Goal: Information Seeking & Learning: Find specific page/section

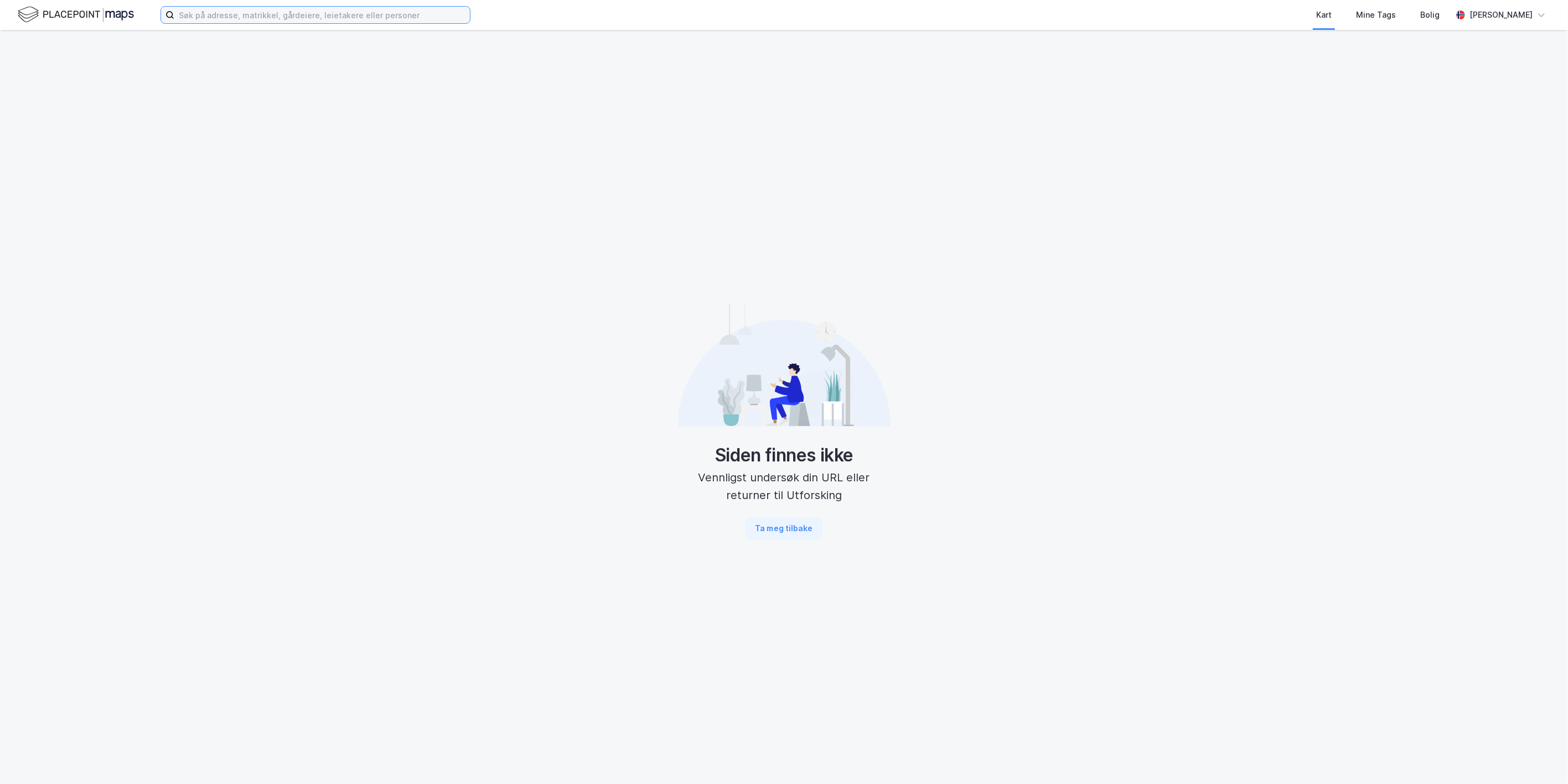
click at [366, 14] on input at bounding box center [322, 14] width 295 height 16
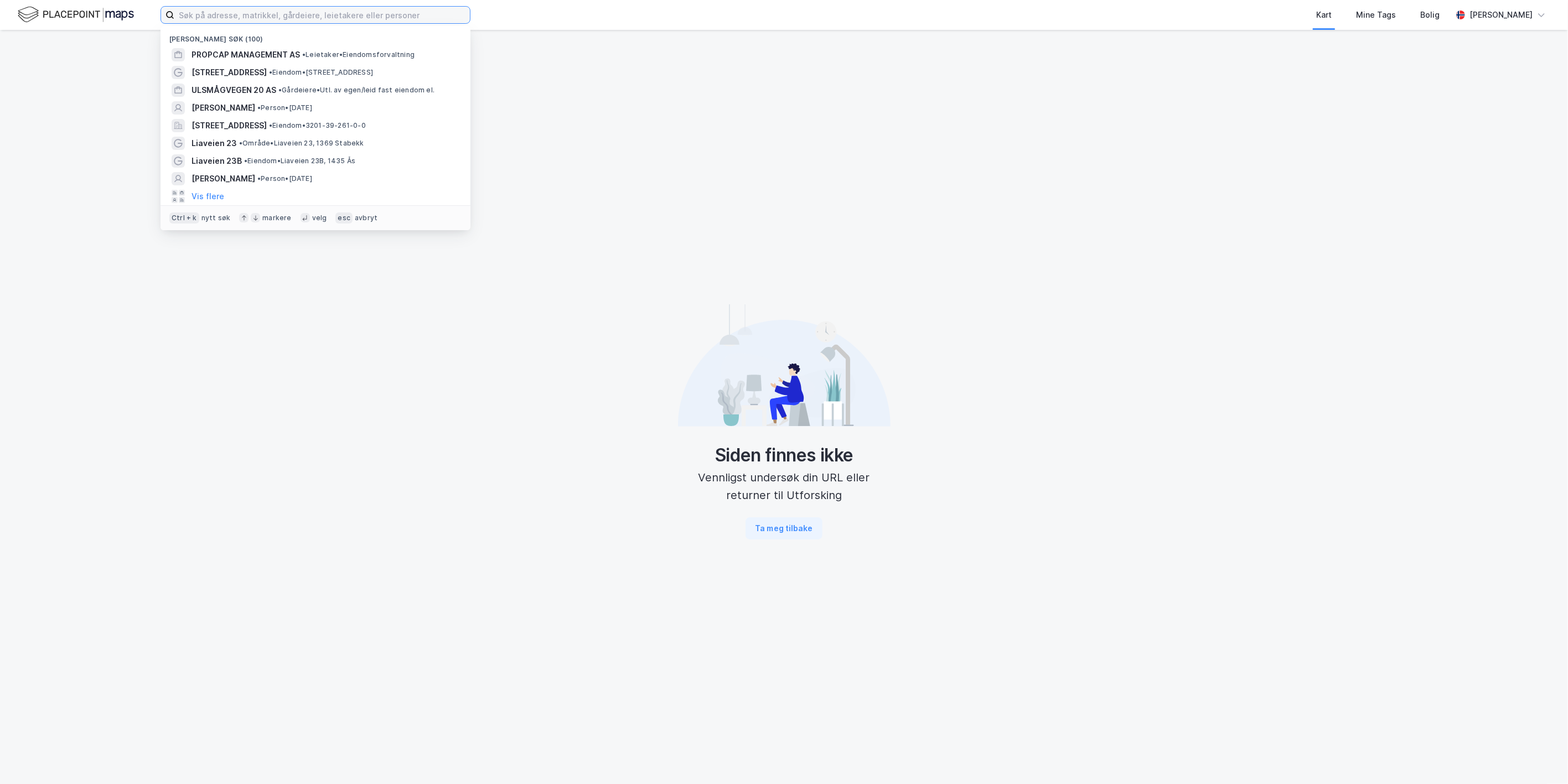
paste input "[STREET_ADDRESS]"
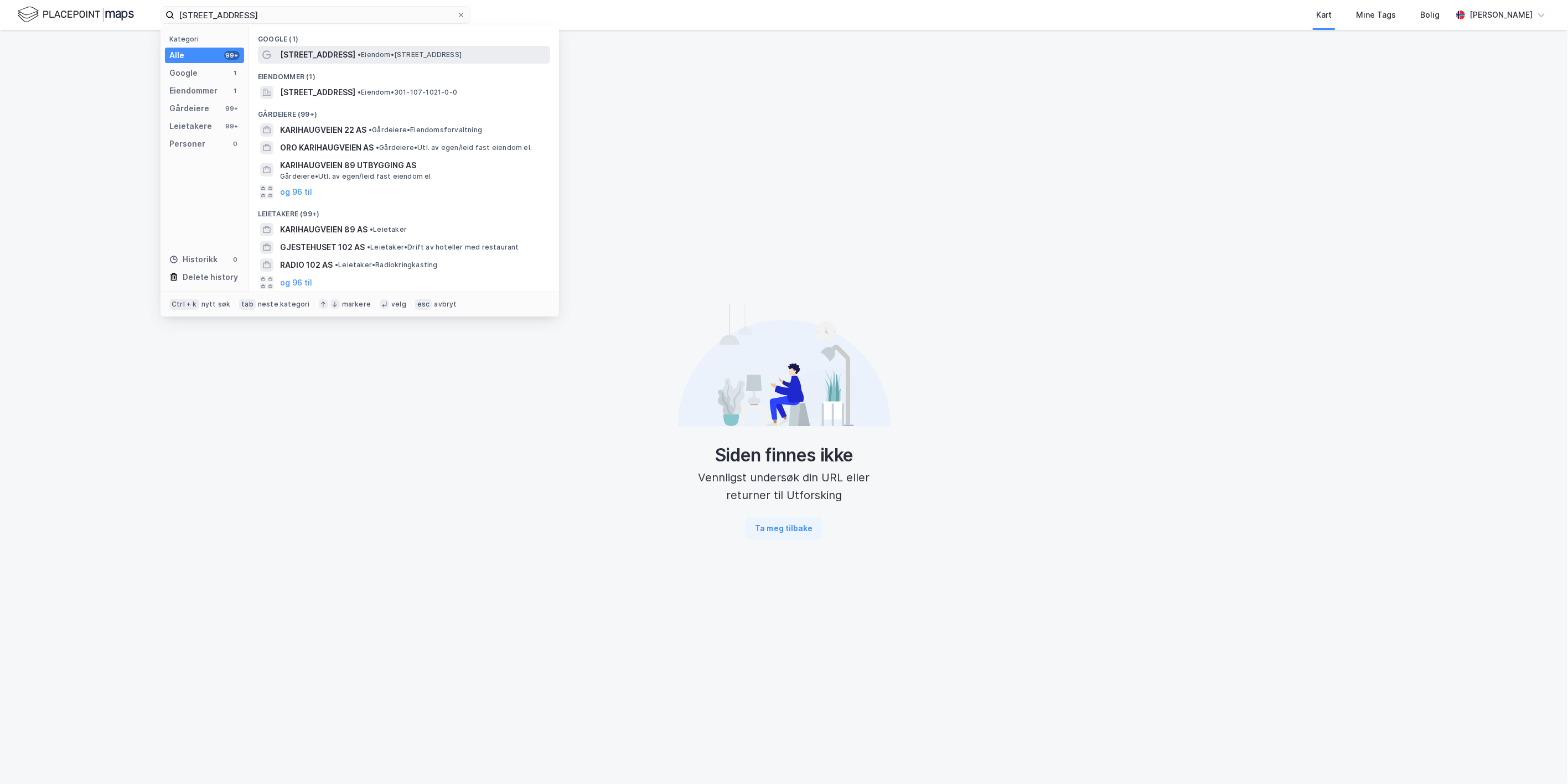
click at [289, 52] on span "[STREET_ADDRESS]" at bounding box center [317, 54] width 75 height 14
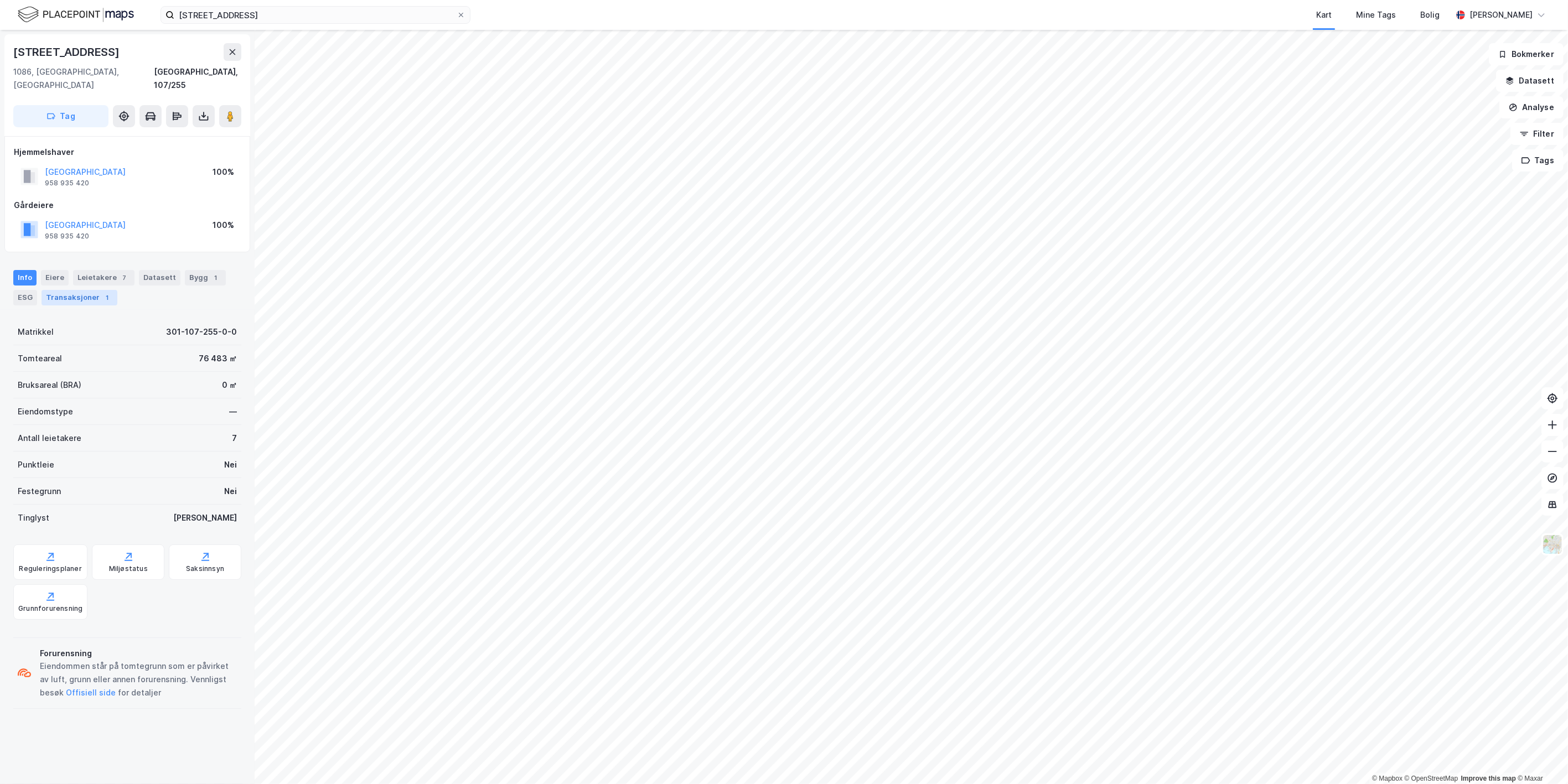
click at [93, 290] on div "Transaksjoner 1" at bounding box center [79, 297] width 76 height 16
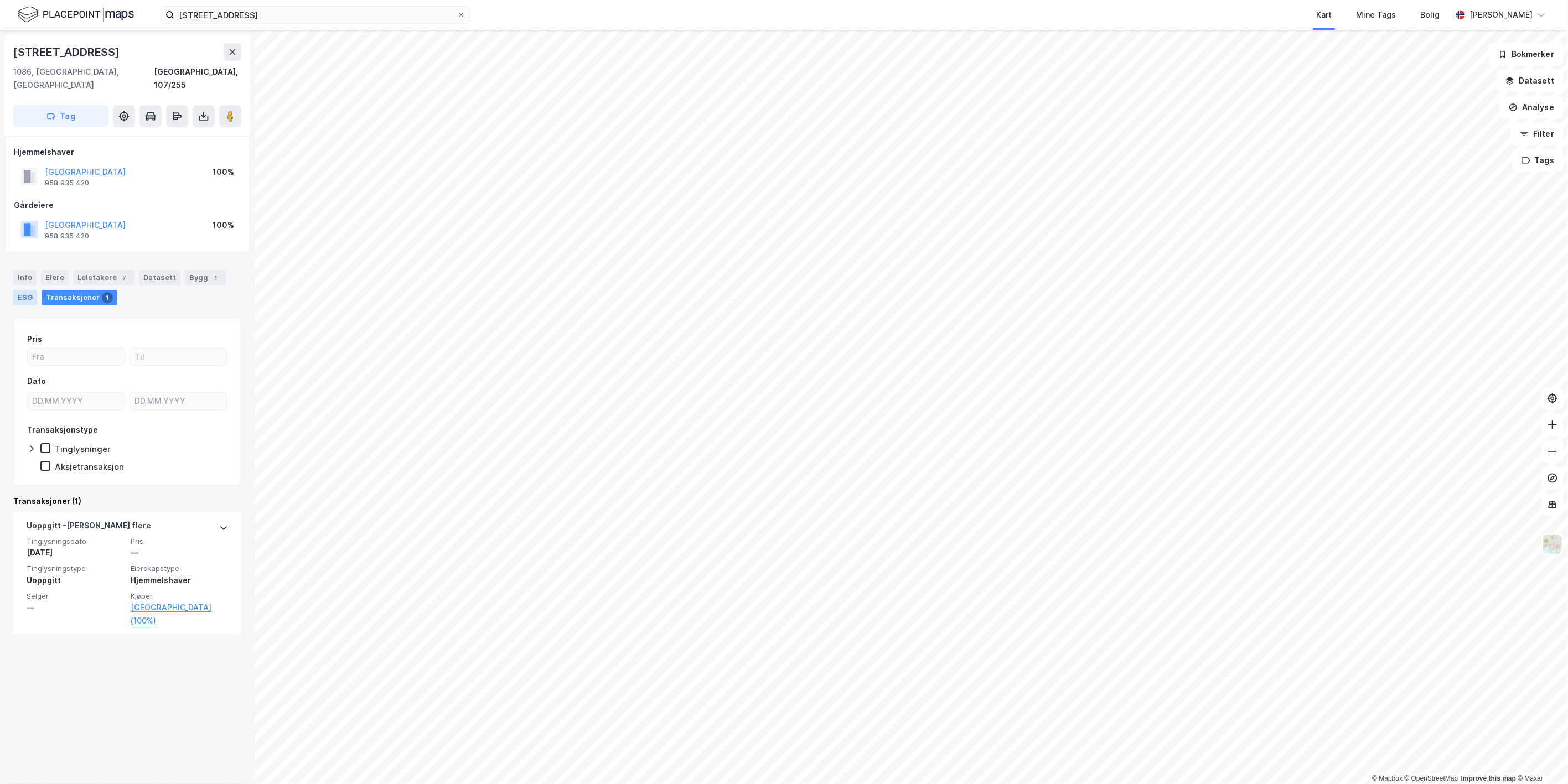
click at [14, 290] on div "ESG" at bounding box center [25, 297] width 24 height 16
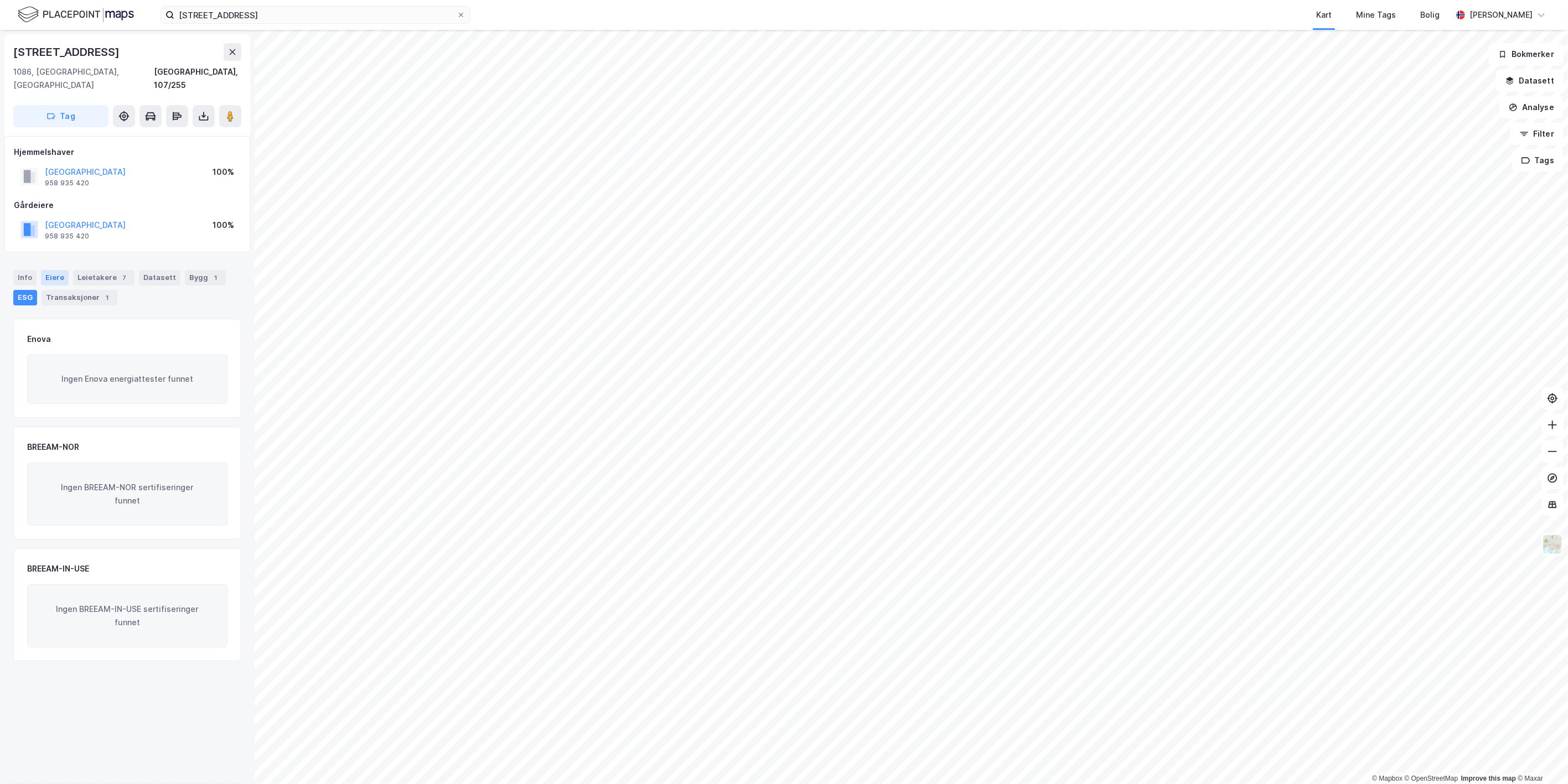
click at [41, 270] on div "Eiere" at bounding box center [54, 278] width 28 height 16
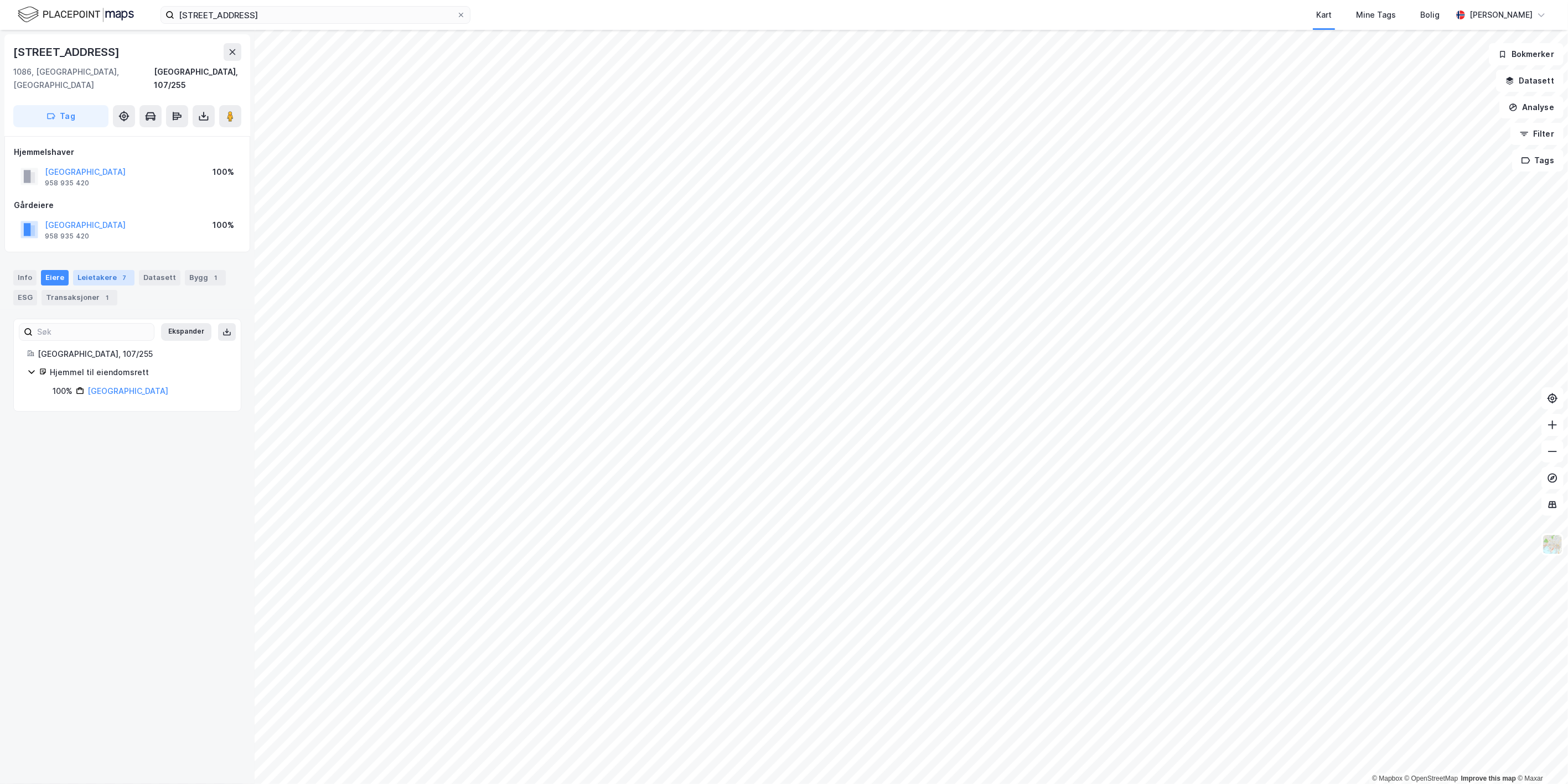
click at [81, 270] on div "Leietakere 7" at bounding box center [103, 278] width 61 height 16
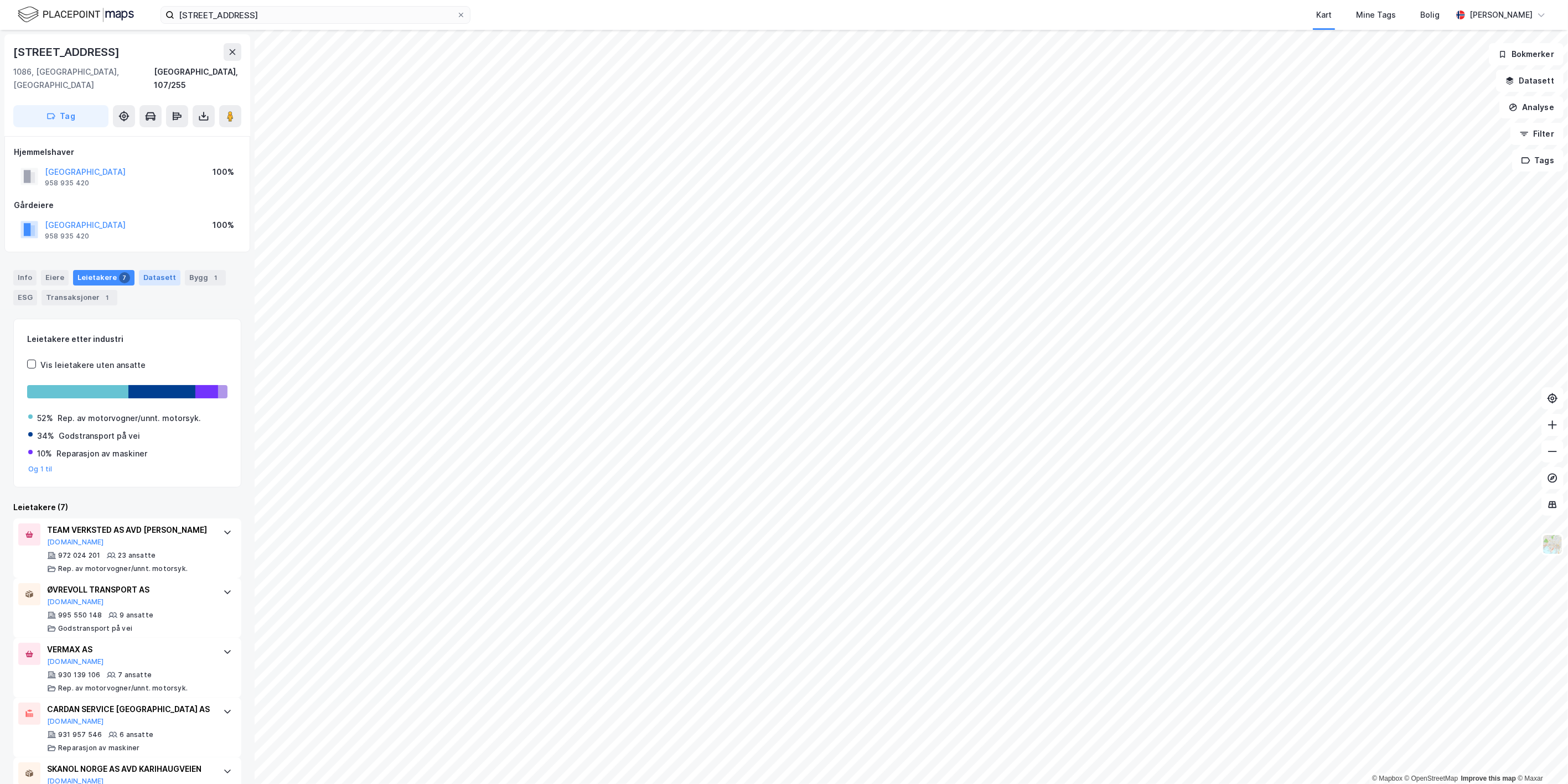
click at [167, 270] on div "Datasett" at bounding box center [160, 278] width 41 height 16
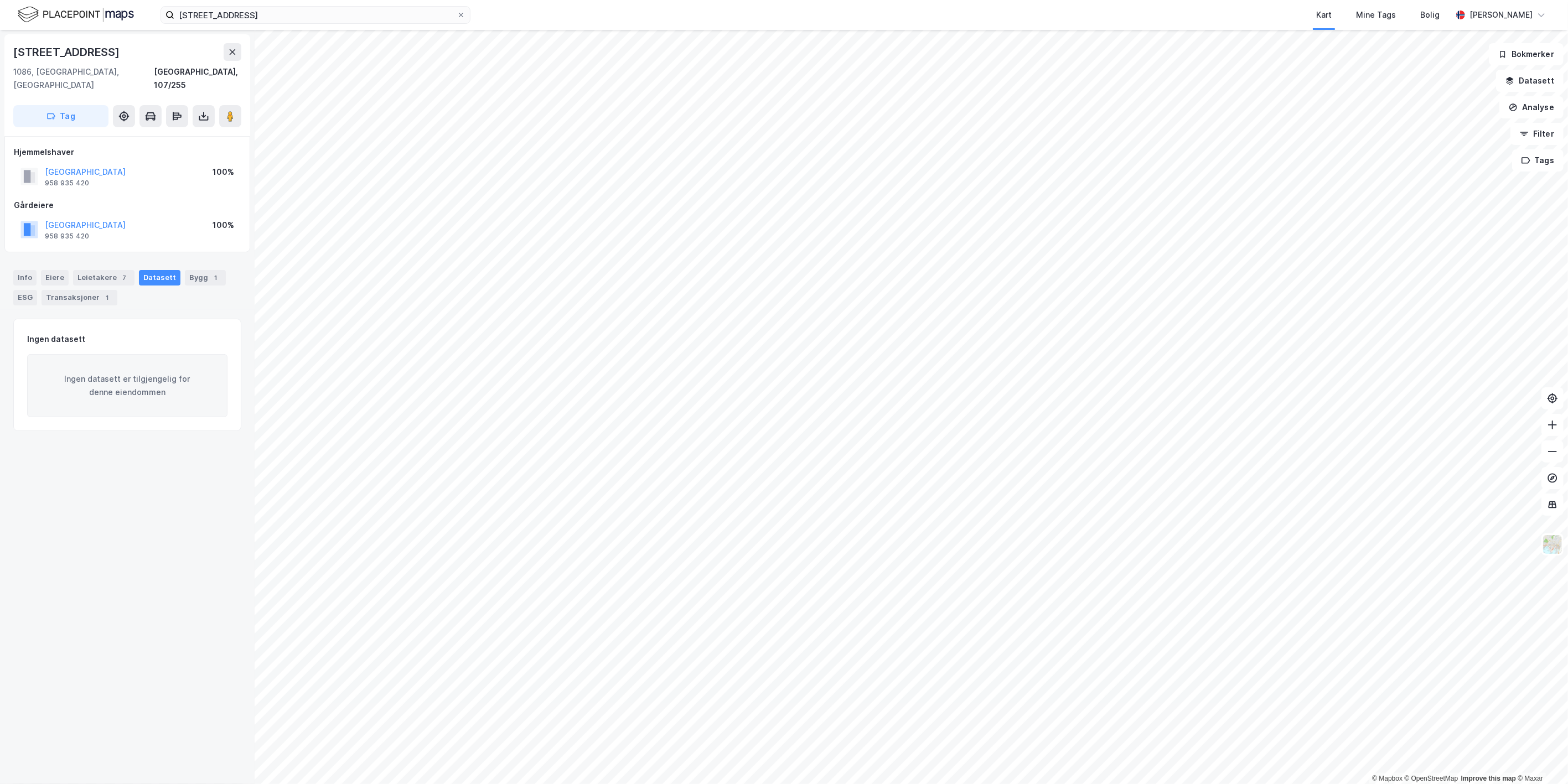
click at [173, 270] on div "Info [PERSON_NAME] 7 Datasett Bygg 1 ESG Transaksjoner 1" at bounding box center [128, 288] width 228 height 36
click at [185, 270] on div "Bygg 1" at bounding box center [205, 278] width 41 height 16
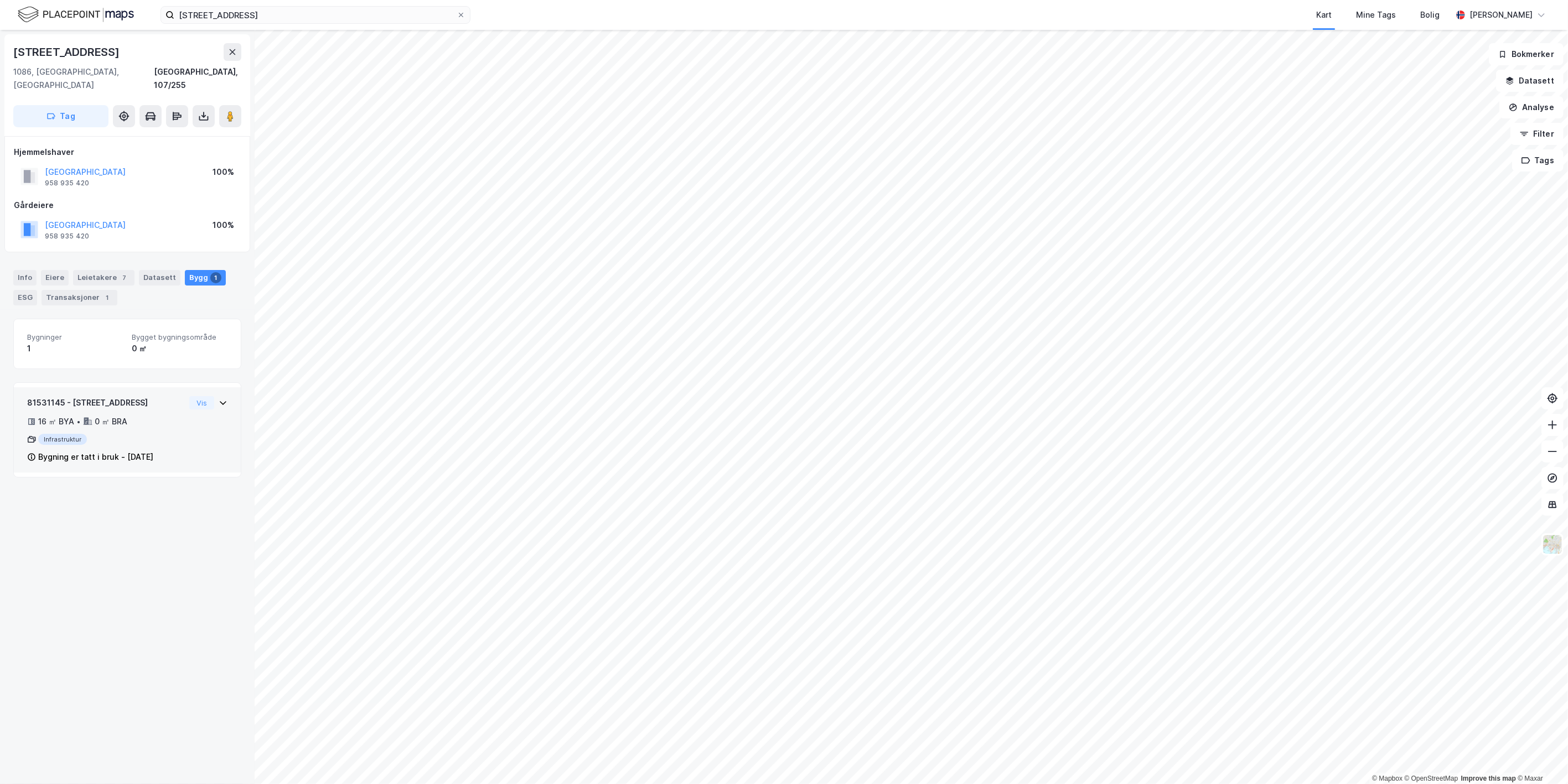
click at [209, 397] on div "81531145 - Karihaugveien 102 16 ㎡ BYA • 0 ㎡ BRA Infrastruktur Bygning er tatt i…" at bounding box center [127, 434] width 200 height 76
click at [218, 398] on icon at bounding box center [223, 402] width 9 height 9
click at [29, 290] on div "ESG" at bounding box center [25, 297] width 24 height 16
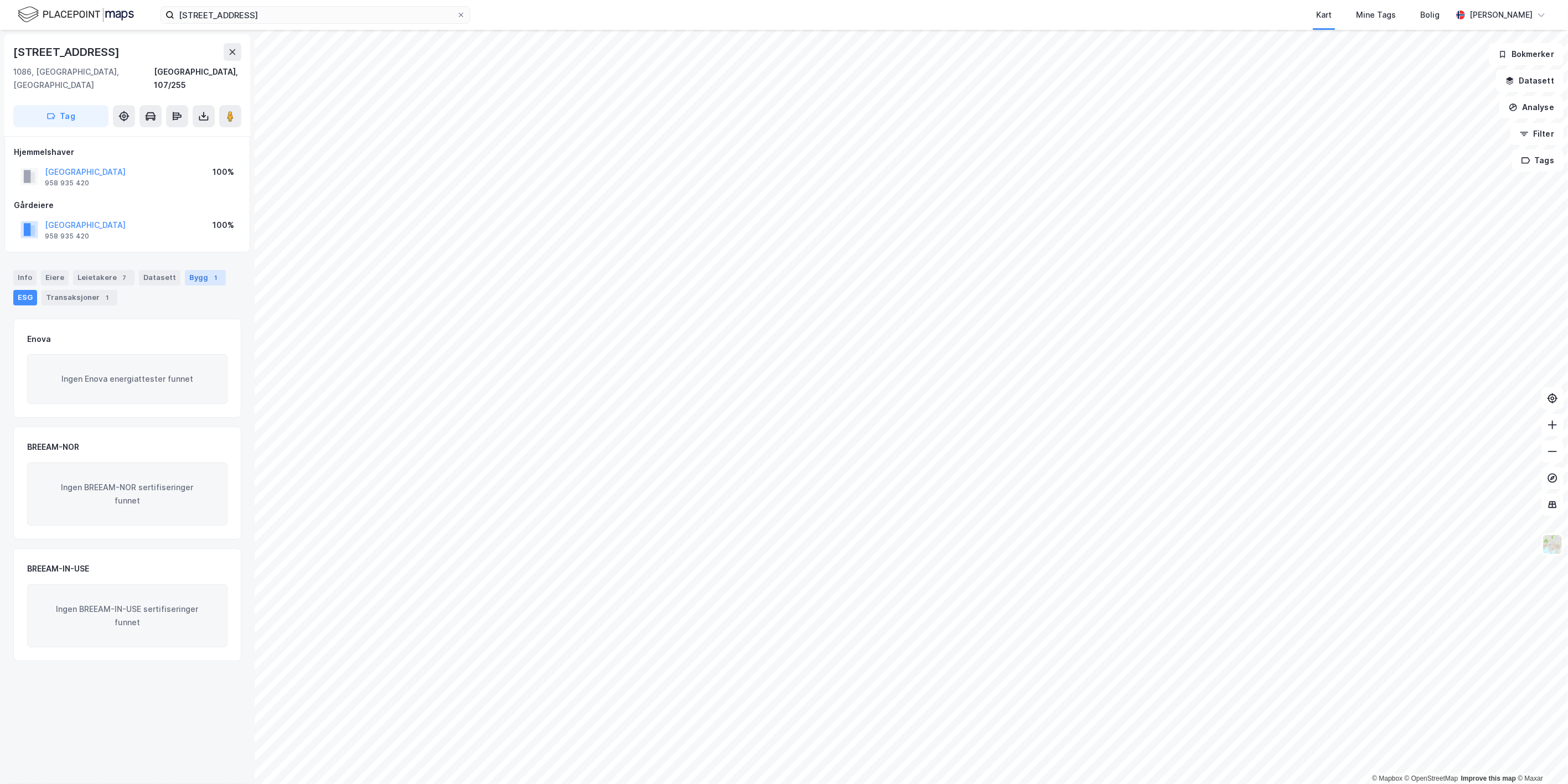
click at [185, 270] on div "Bygg 1" at bounding box center [205, 278] width 41 height 16
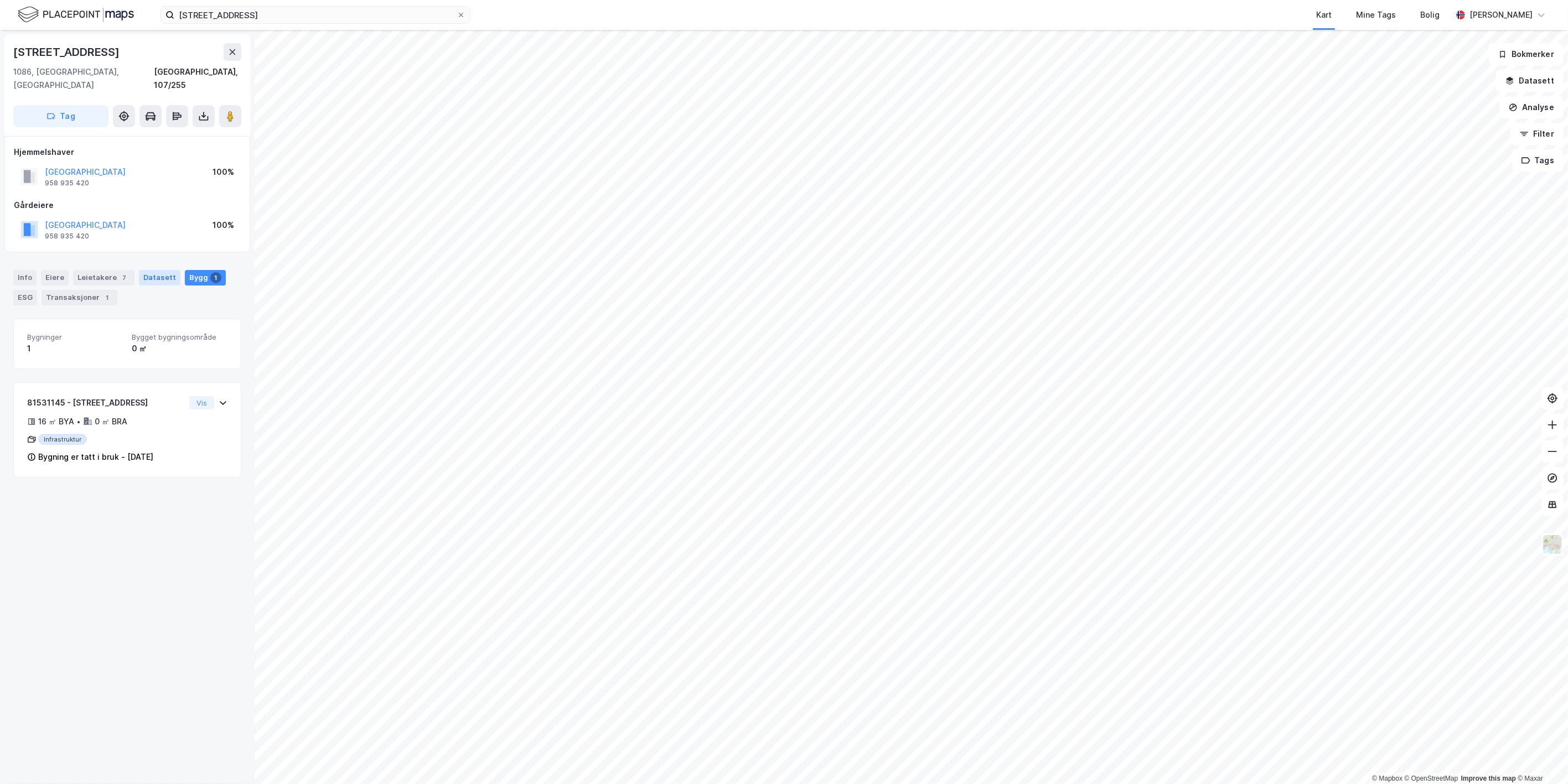
click at [147, 270] on div "Datasett" at bounding box center [160, 278] width 41 height 16
click at [90, 270] on div "Leietakere 7" at bounding box center [103, 278] width 61 height 16
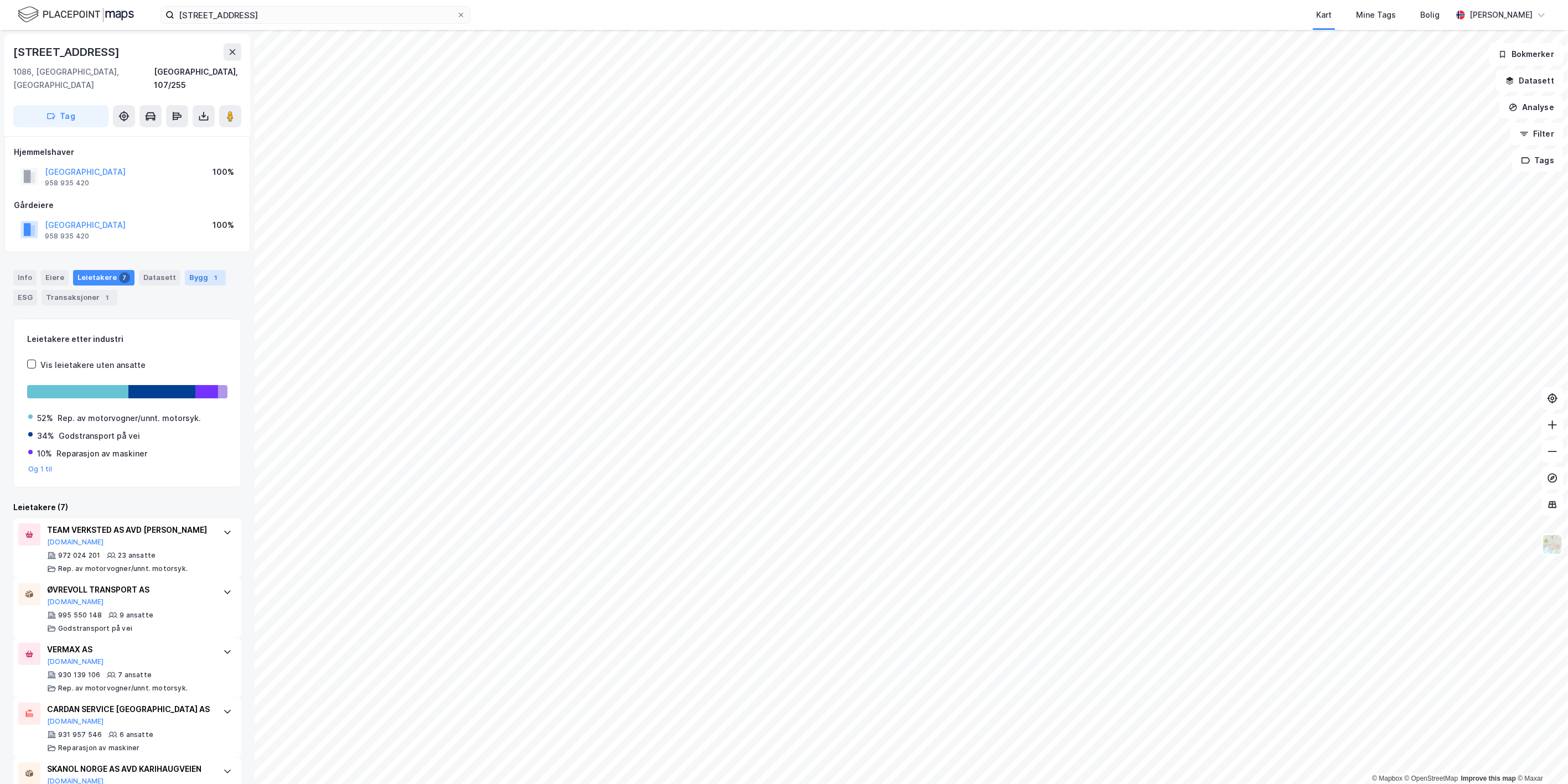
click at [210, 273] on div "1" at bounding box center [216, 278] width 11 height 11
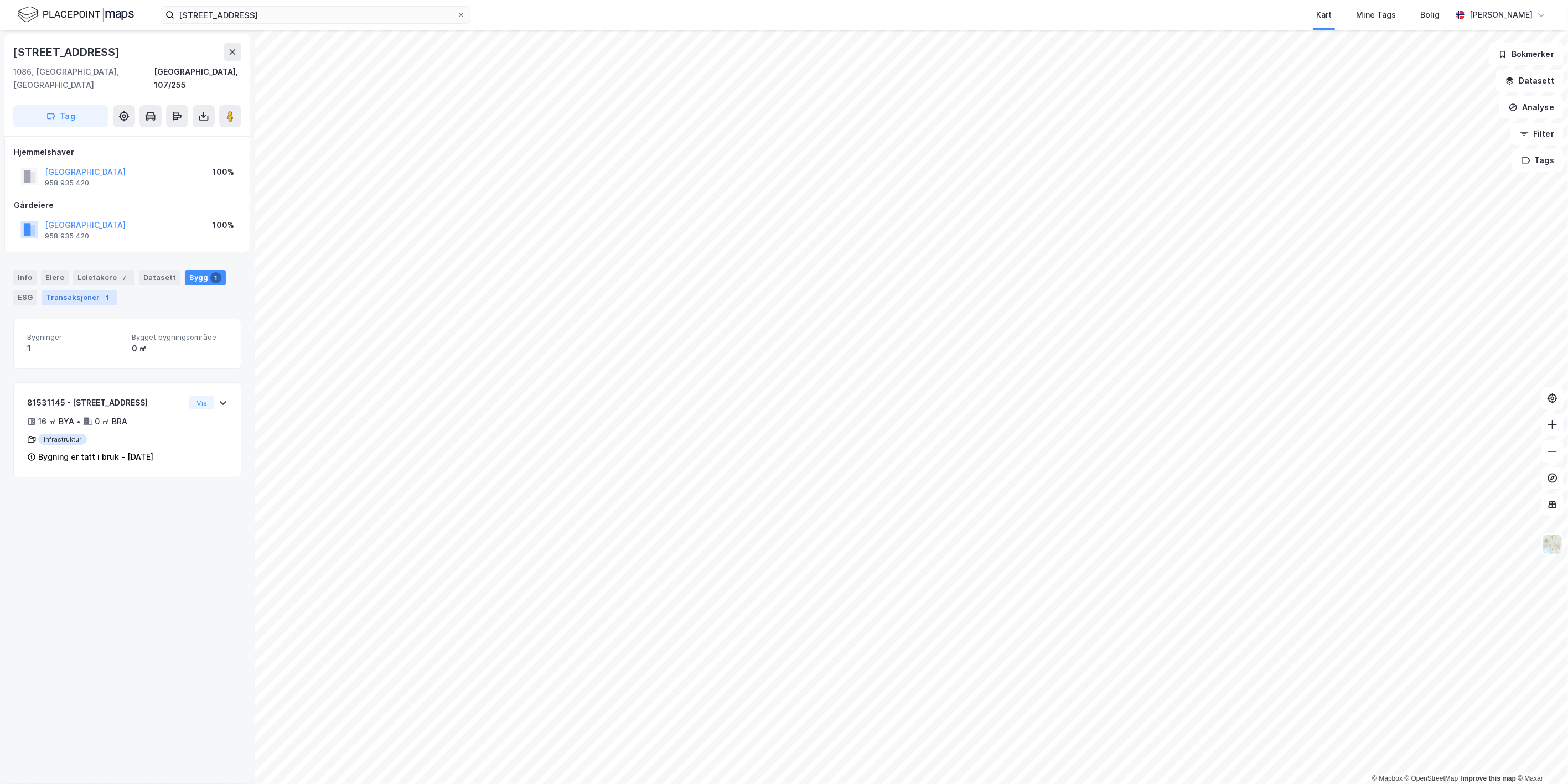
click at [56, 290] on div "Transaksjoner 1" at bounding box center [79, 297] width 76 height 16
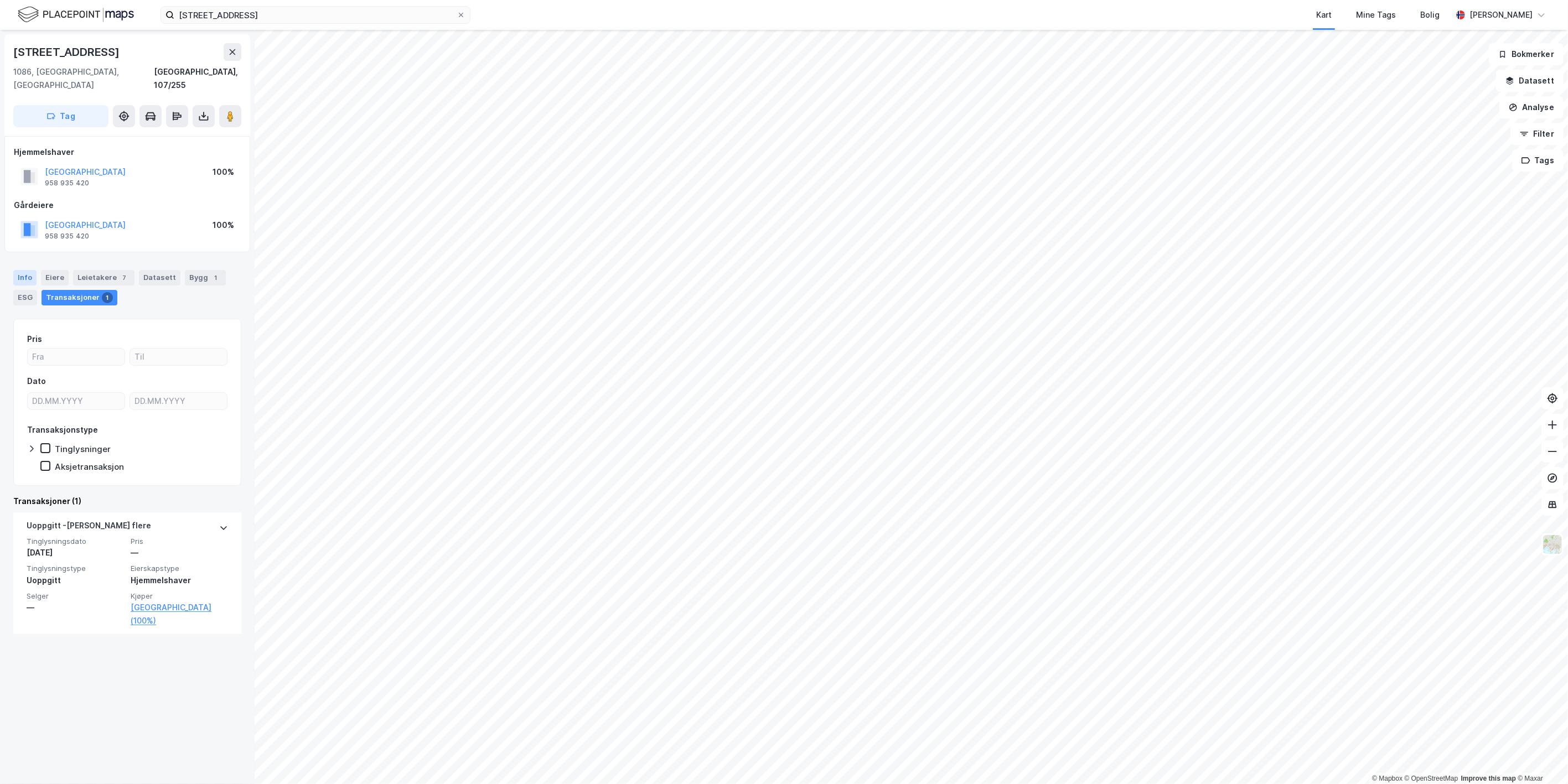
click at [23, 270] on div "Info" at bounding box center [25, 278] width 24 height 16
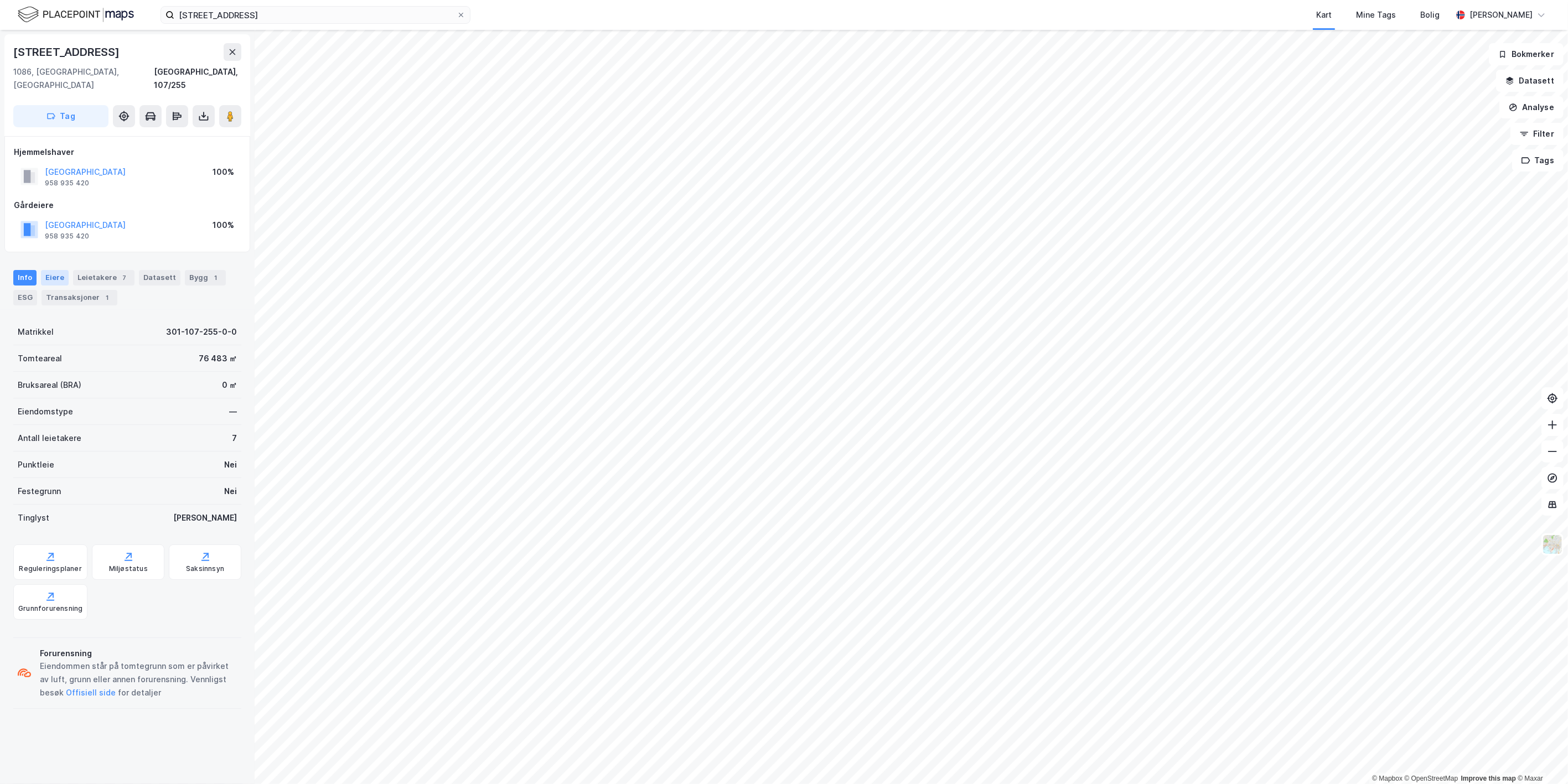
click at [48, 270] on div "Eiere" at bounding box center [54, 278] width 28 height 16
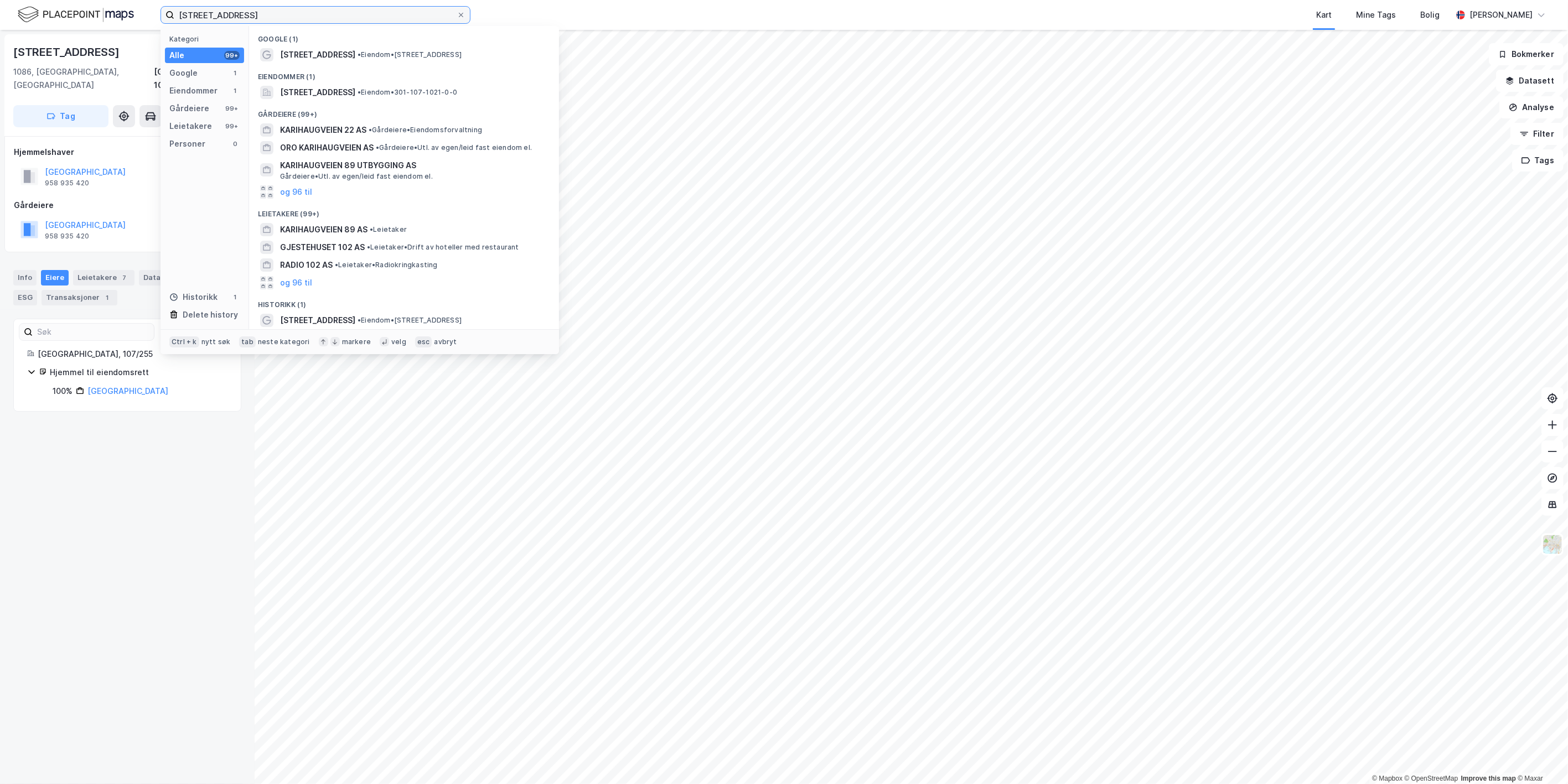
drag, startPoint x: 275, startPoint y: 8, endPoint x: 282, endPoint y: 26, distance: 19.3
click at [98, 6] on div "Karihaugveien 102 Kategori Alle 99+ Google 1 Eiendommer 1 Gårdeiere 99+ Leietak…" at bounding box center [784, 15] width 1568 height 30
paste input "[STREET_ADDRESS]"
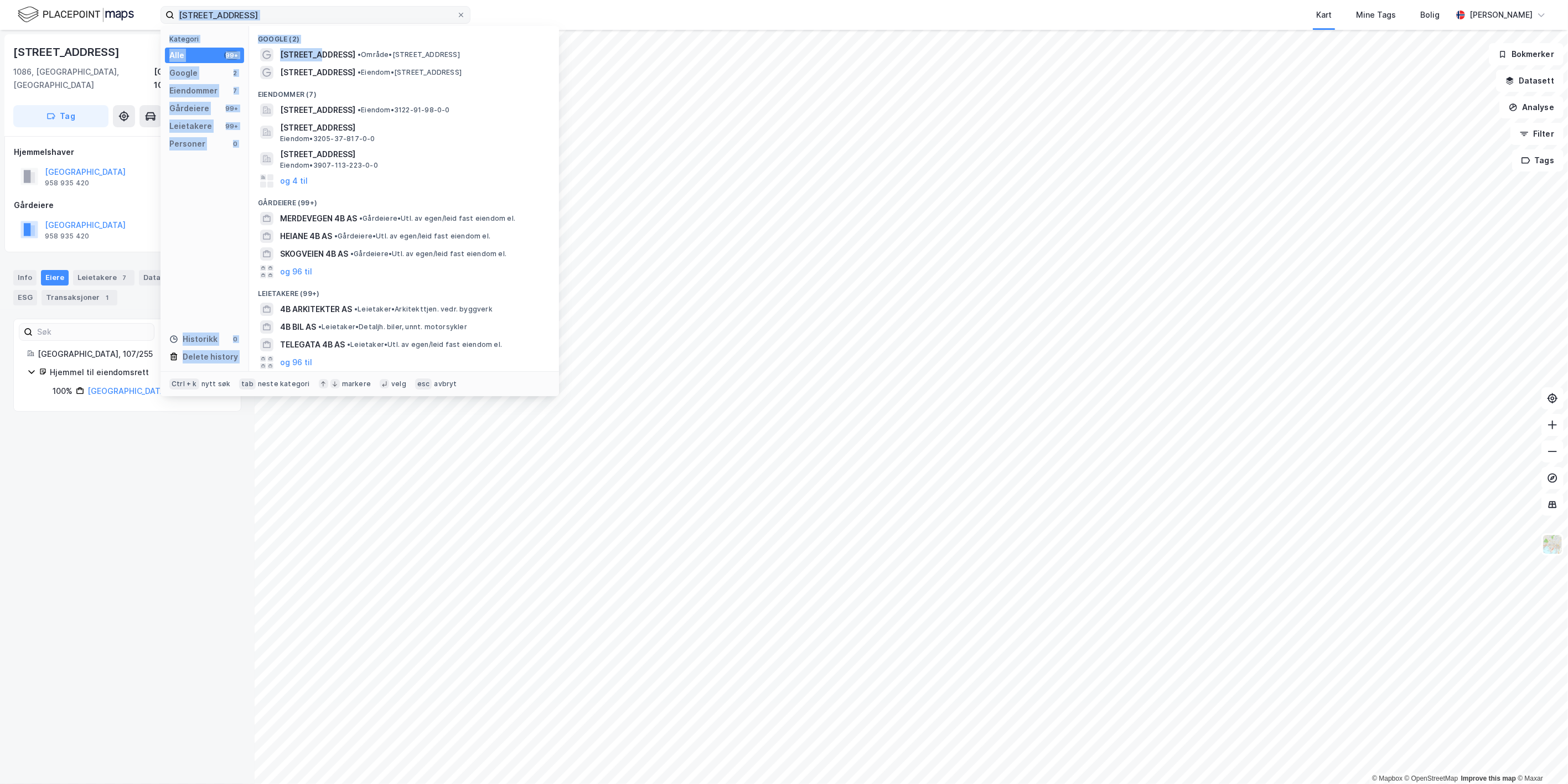
drag, startPoint x: 312, startPoint y: 56, endPoint x: 322, endPoint y: 24, distance: 33.5
click at [322, 24] on div "[STREET_ADDRESS] Kategori Alle 99+ Google 2 Eiendommer 7 Gårdeiere 99+ Leietake…" at bounding box center [315, 15] width 310 height 18
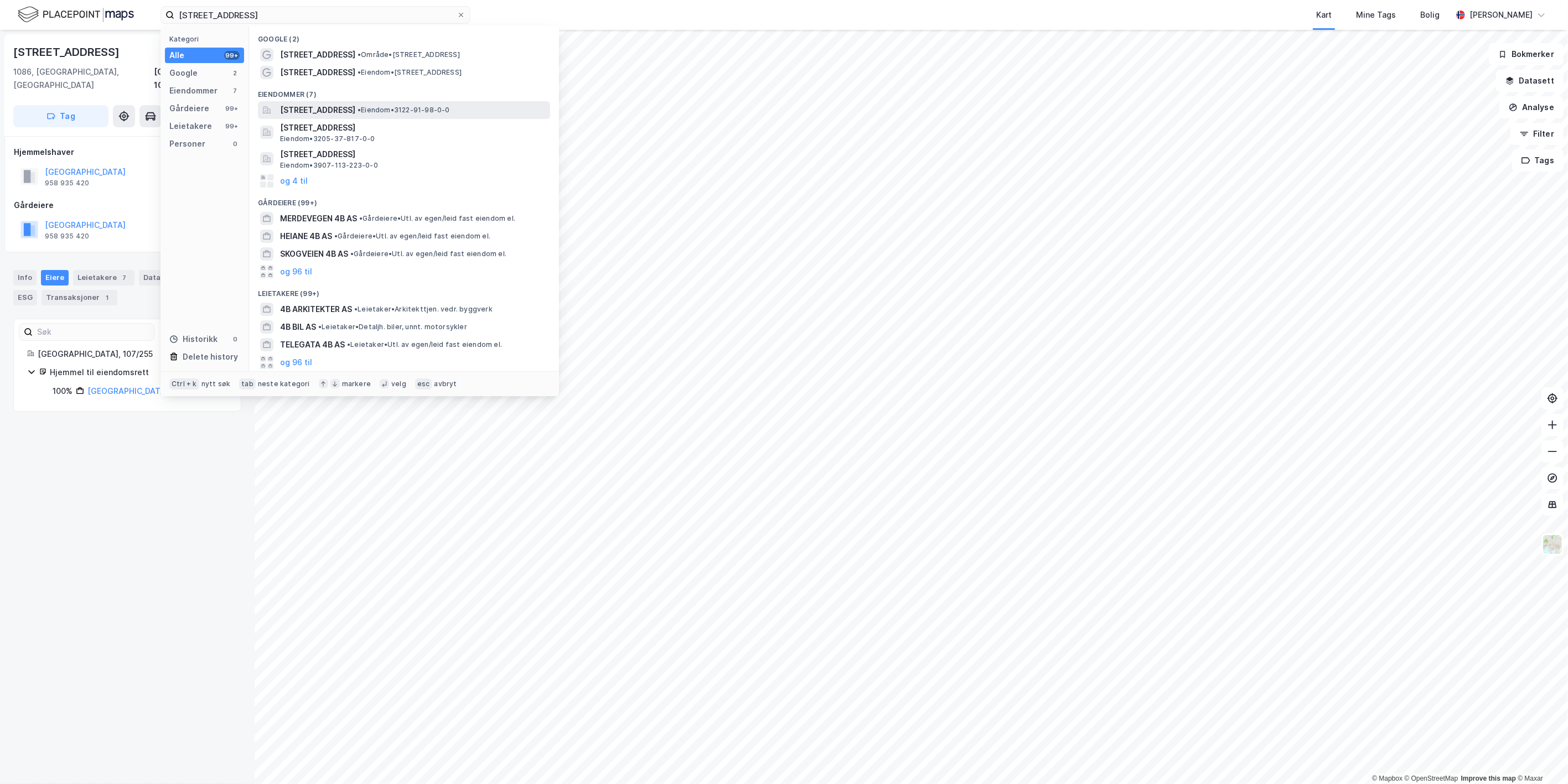
drag, startPoint x: 322, startPoint y: 24, endPoint x: 308, endPoint y: 107, distance: 84.2
click at [308, 107] on span "[STREET_ADDRESS]" at bounding box center [317, 110] width 75 height 14
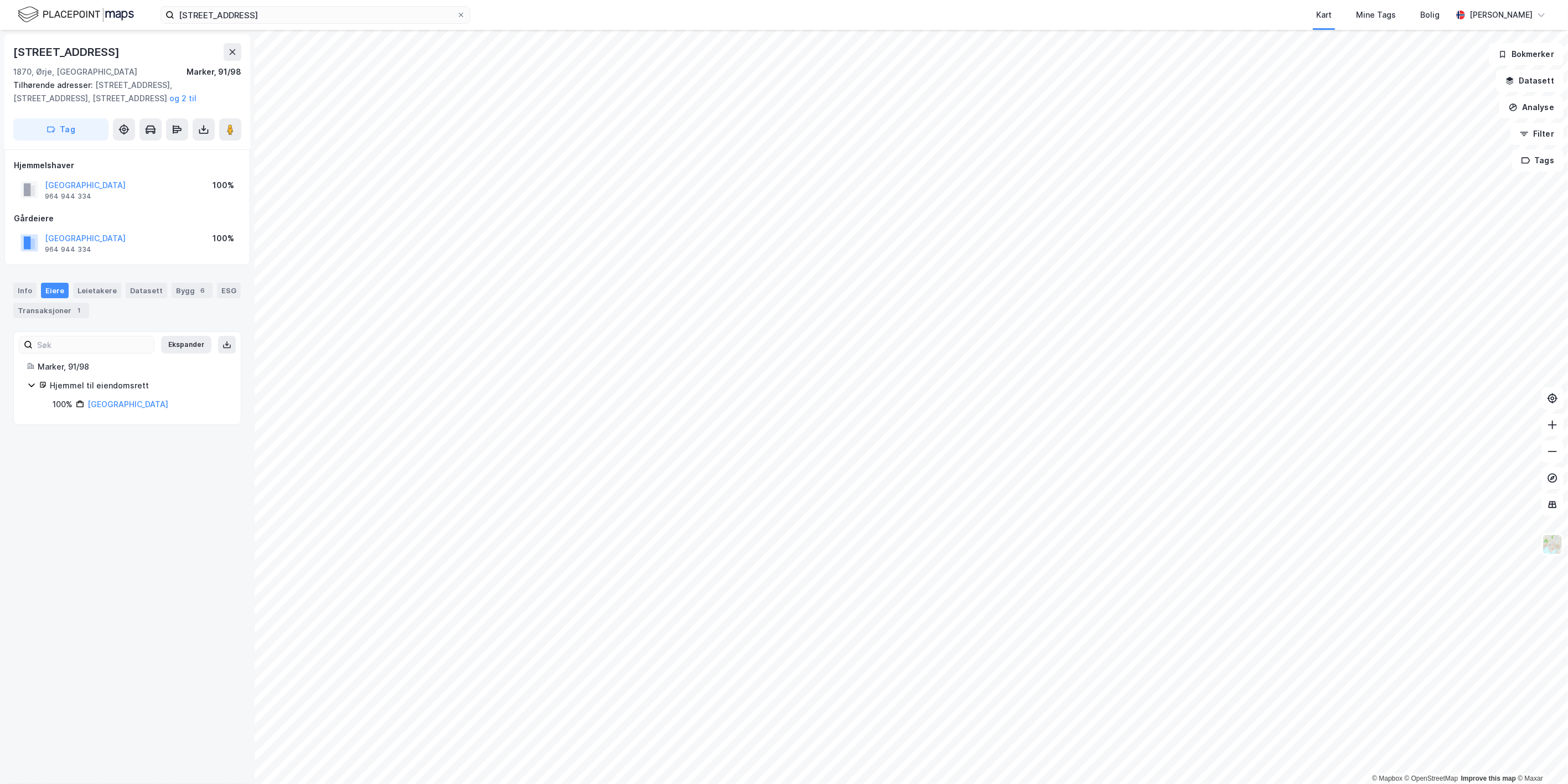
click at [273, 25] on div "[STREET_ADDRESS] Kart Mine Tags Bolig [PERSON_NAME]" at bounding box center [784, 15] width 1568 height 30
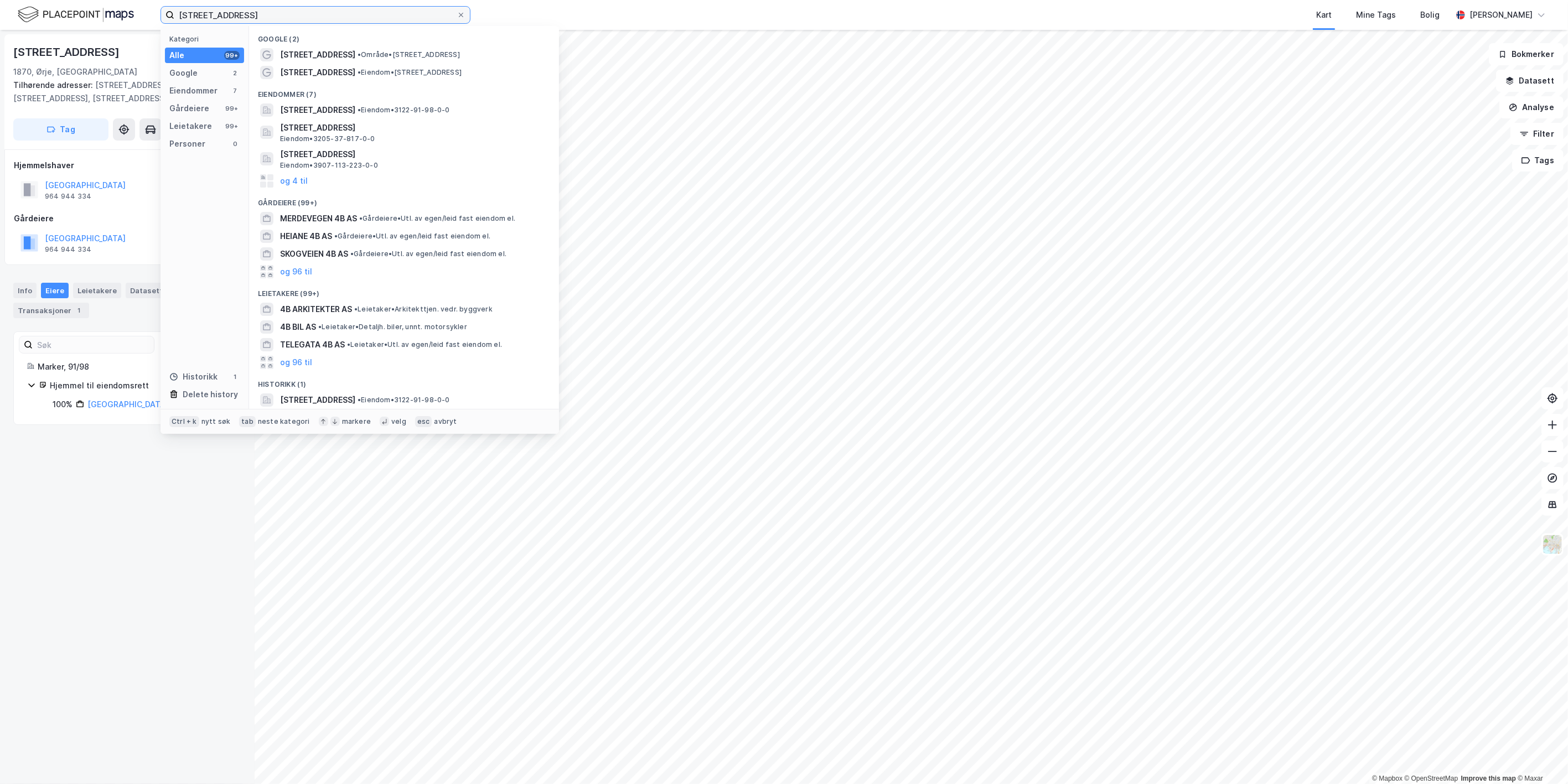
drag, startPoint x: 270, startPoint y: 19, endPoint x: 134, endPoint y: 10, distance: 136.3
click at [118, 11] on div "[STREET_ADDRESS] Kategori Alle 99+ Google 2 Eiendommer 7 Gårdeiere 99+ Leietake…" at bounding box center [784, 15] width 1568 height 30
paste input "Tverrveien 4"
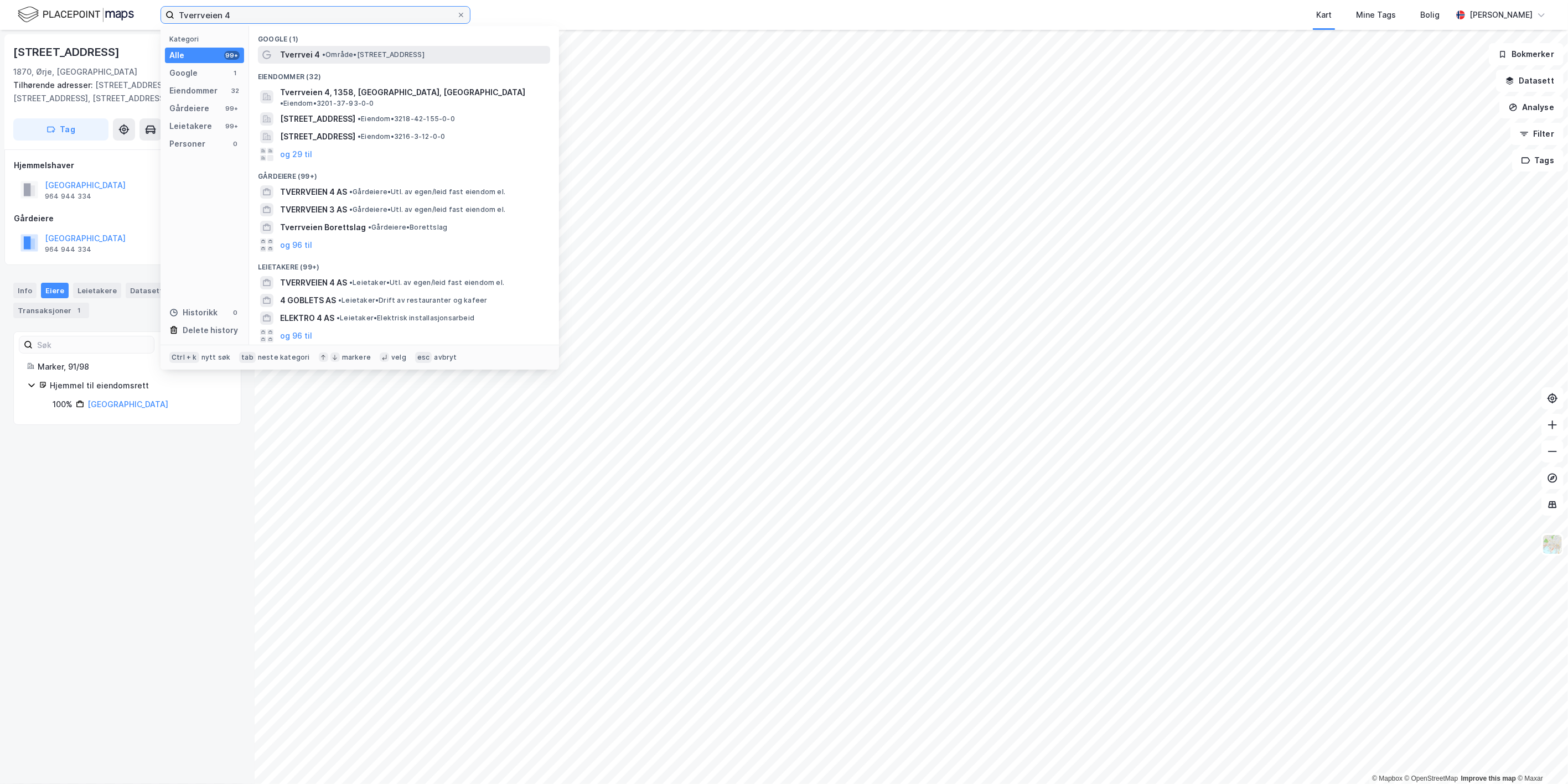
type input "Tverrveien 4"
click at [305, 52] on span "Tverrvei 4" at bounding box center [300, 54] width 40 height 14
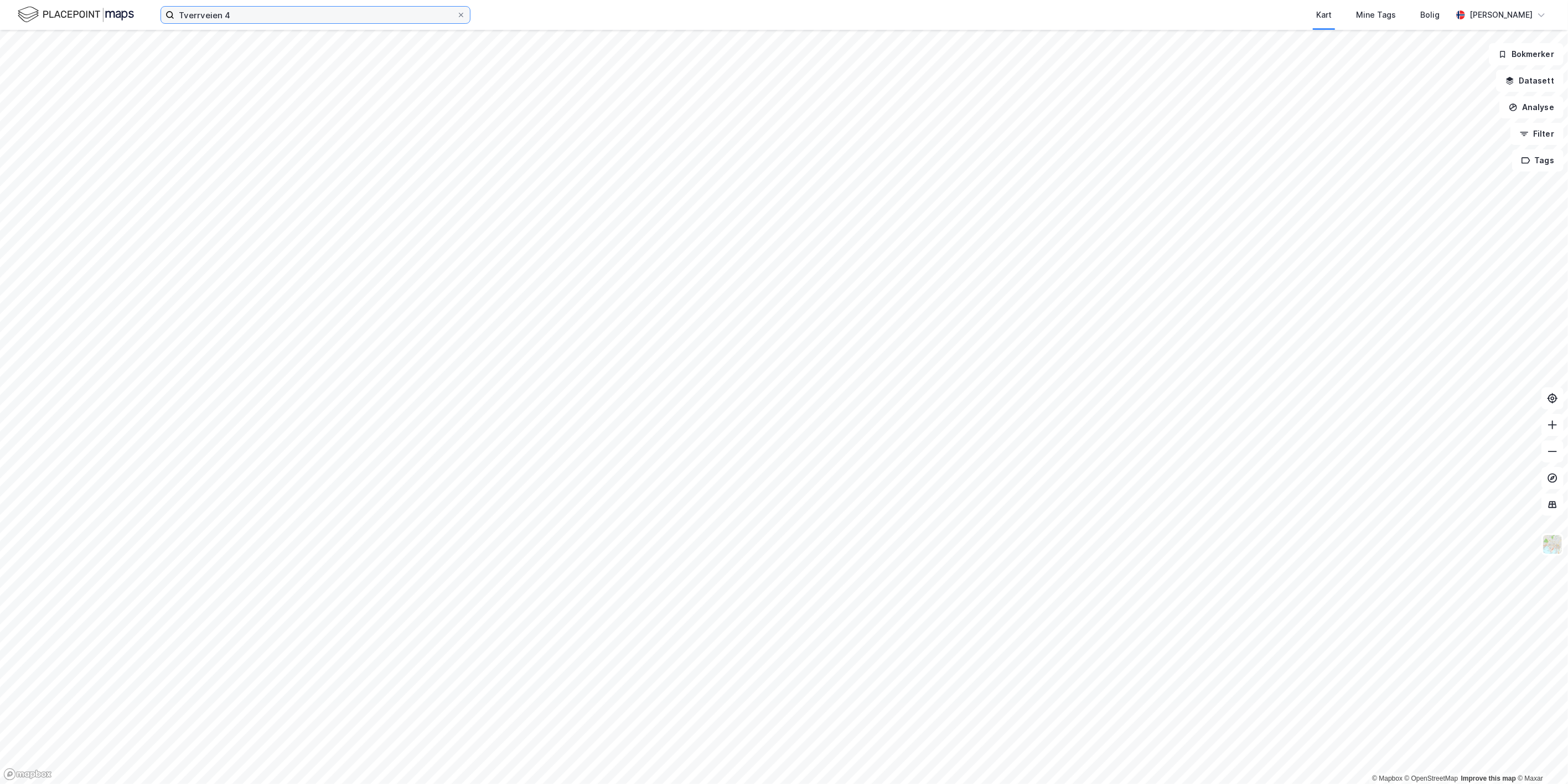
click at [222, 9] on input "Tverrveien 4" at bounding box center [315, 14] width 282 height 16
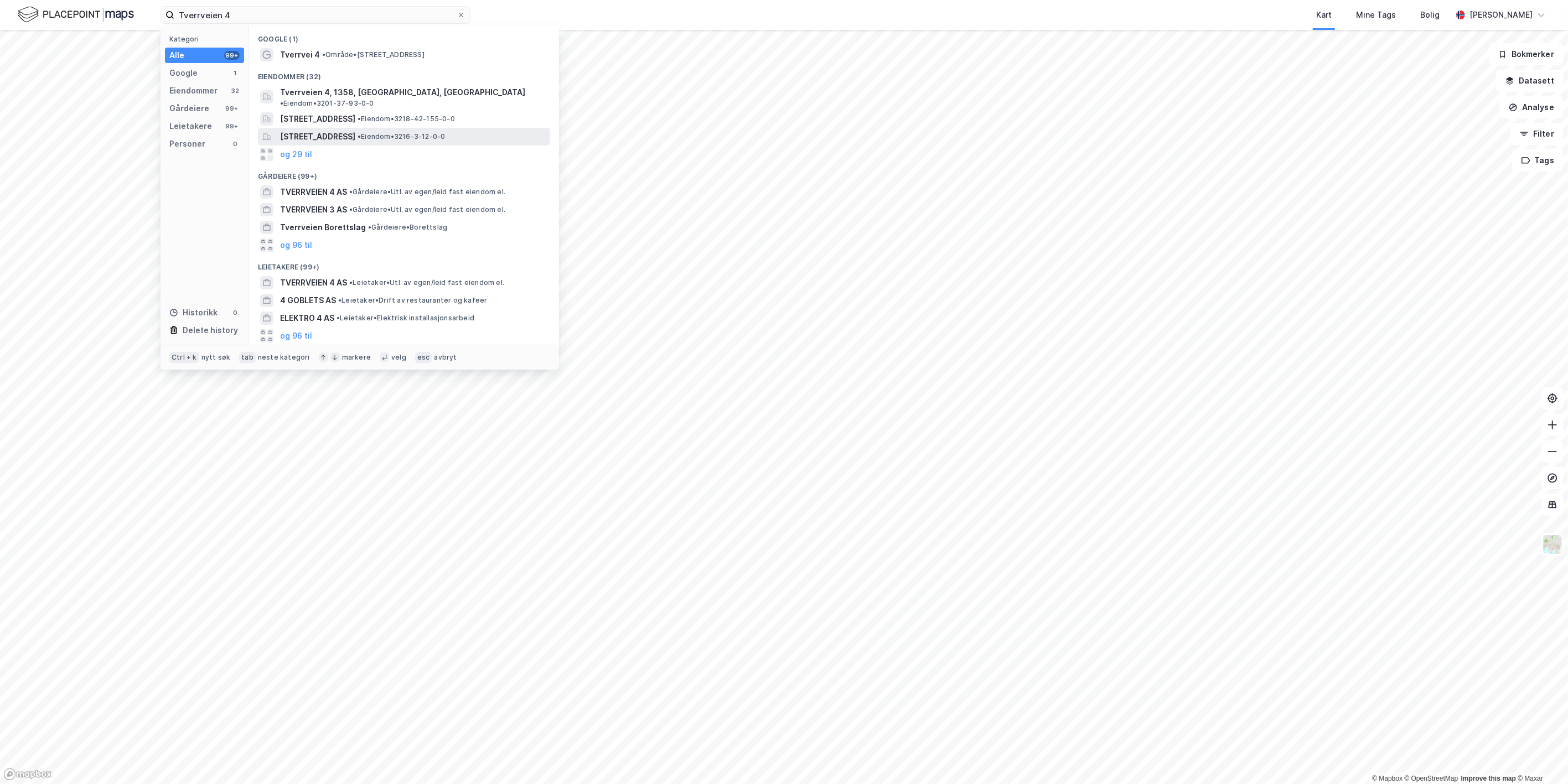
click at [297, 130] on span "[STREET_ADDRESS]" at bounding box center [317, 136] width 75 height 14
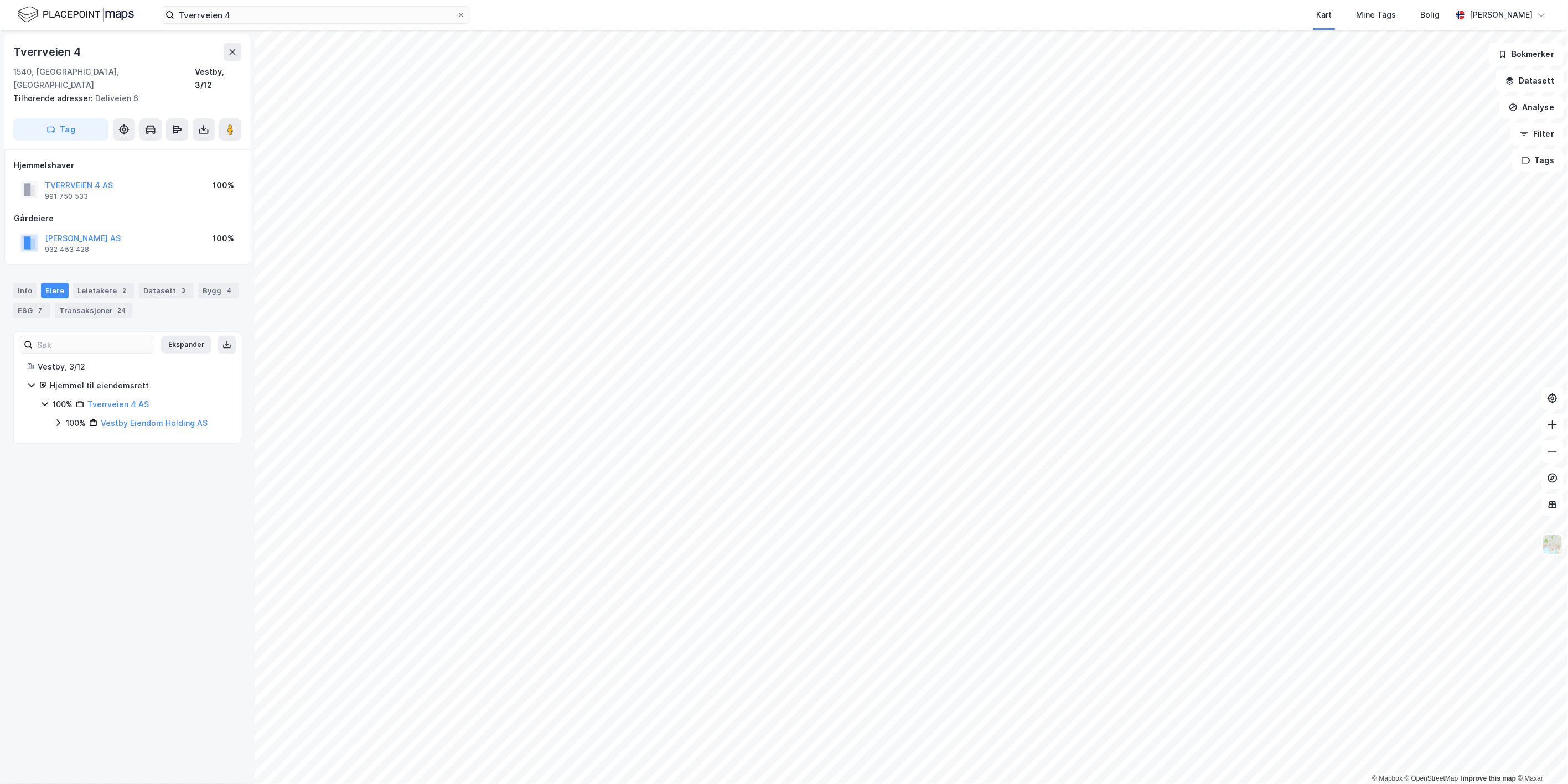
click at [61, 418] on icon at bounding box center [58, 422] width 9 height 9
click at [122, 437] on link "Wilog AS" at bounding box center [131, 442] width 35 height 9
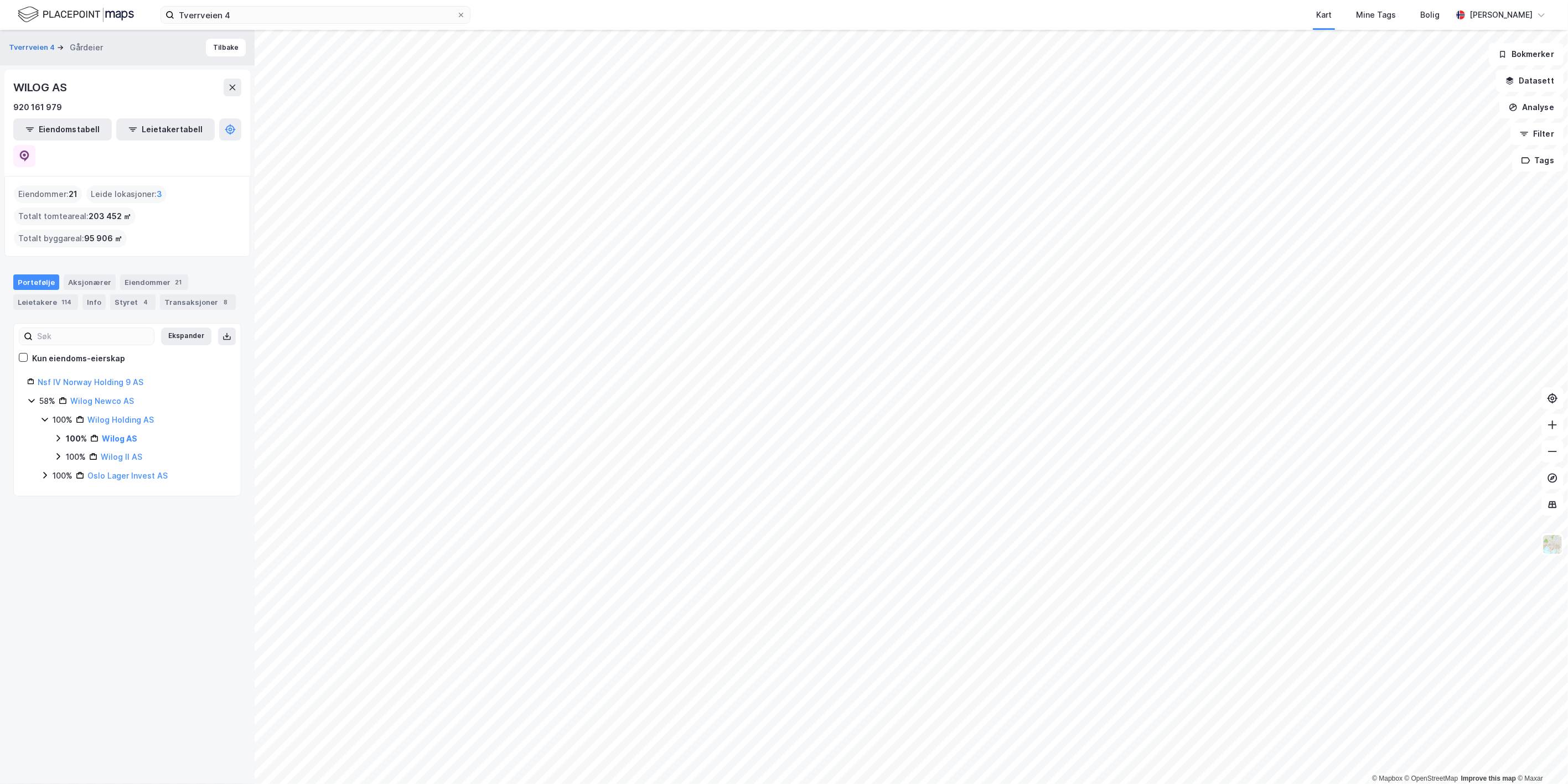
click at [58, 452] on icon at bounding box center [58, 457] width 9 height 9
click at [46, 597] on icon at bounding box center [45, 601] width 9 height 9
